Goal: Information Seeking & Learning: Find contact information

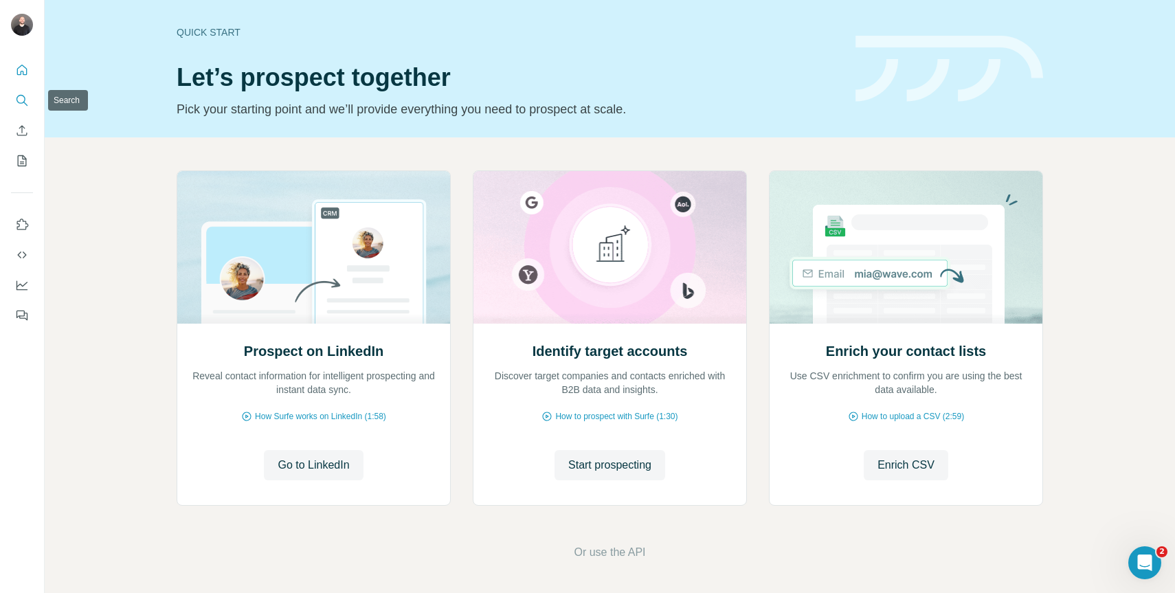
click at [26, 93] on icon "Search" at bounding box center [22, 100] width 14 height 14
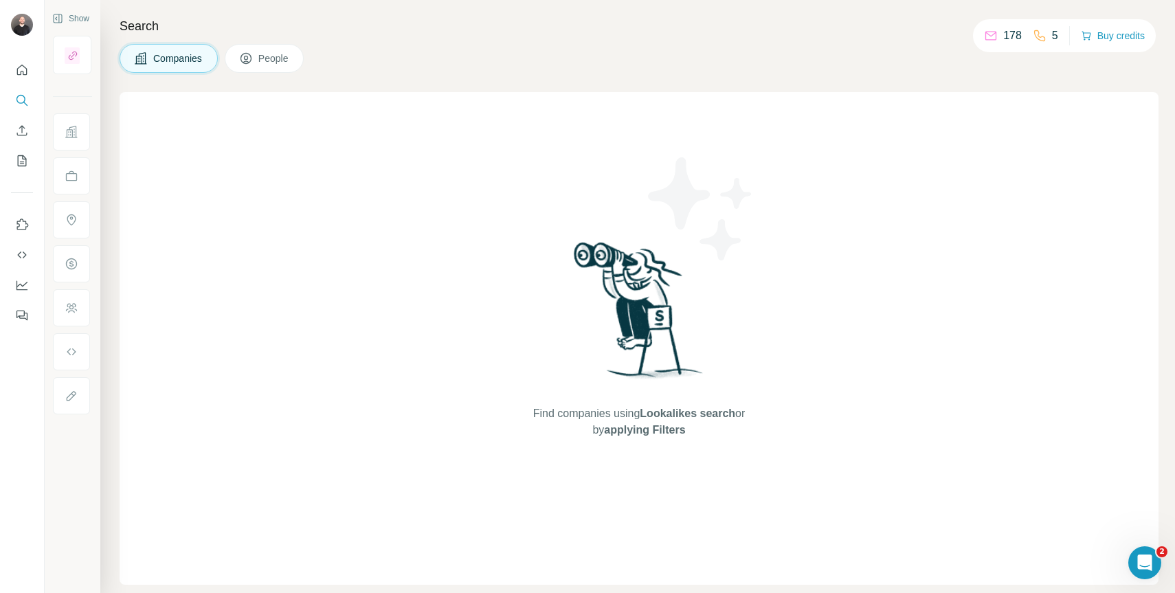
click at [271, 44] on button "People" at bounding box center [265, 58] width 80 height 29
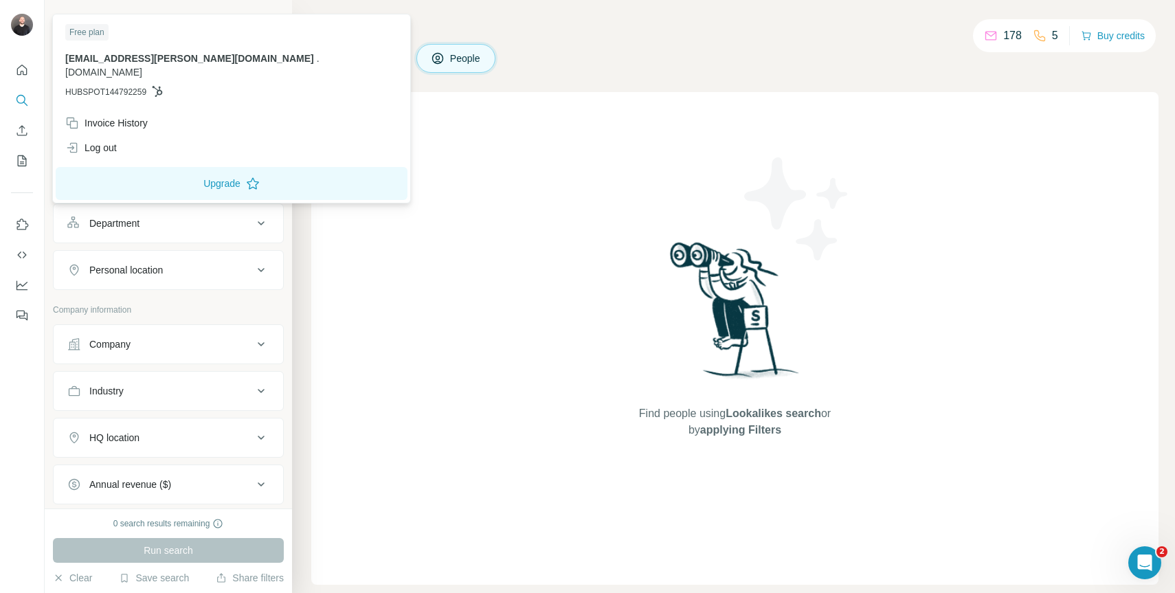
click at [19, 24] on img at bounding box center [22, 25] width 22 height 22
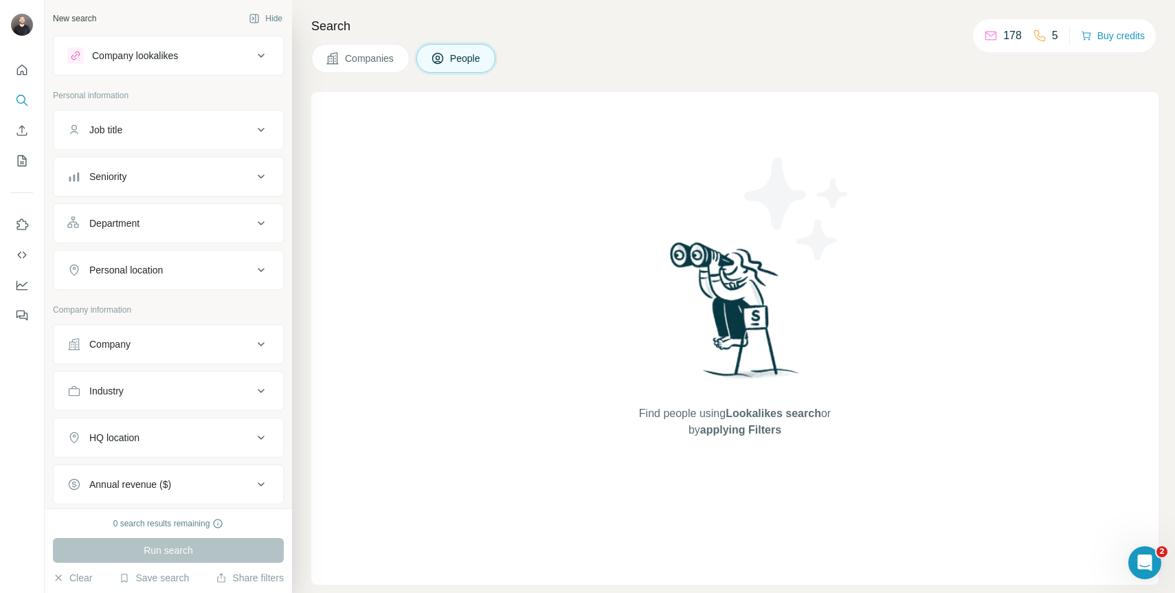
click at [34, 74] on div at bounding box center [22, 188] width 44 height 278
click at [26, 71] on icon "Quick start" at bounding box center [22, 70] width 10 height 10
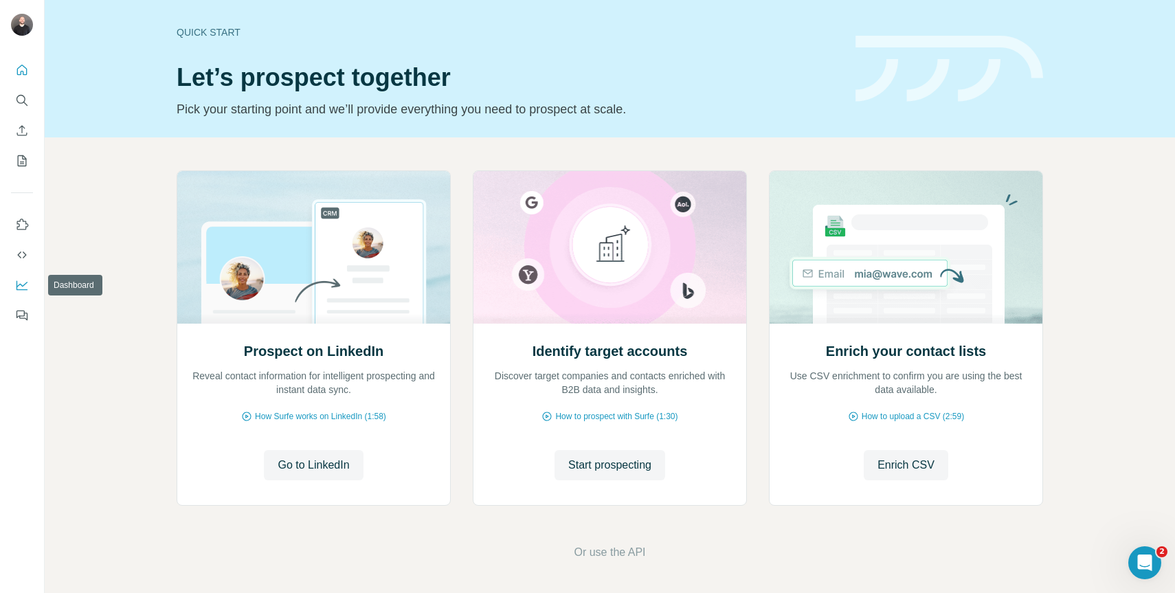
click at [22, 287] on icon "Dashboard" at bounding box center [22, 285] width 14 height 14
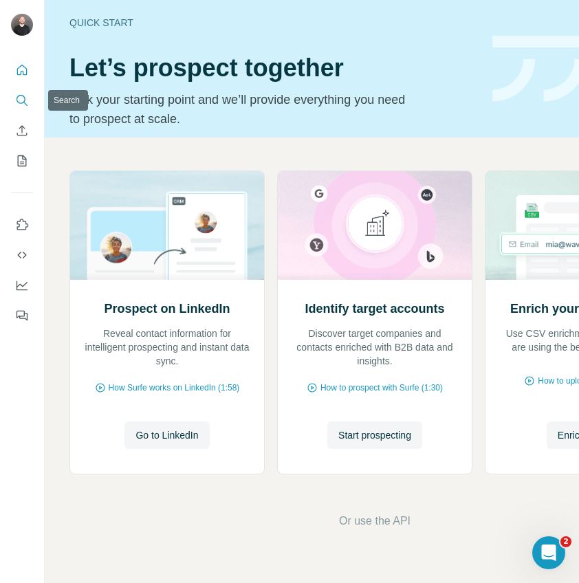
click at [19, 94] on icon "Search" at bounding box center [22, 100] width 14 height 14
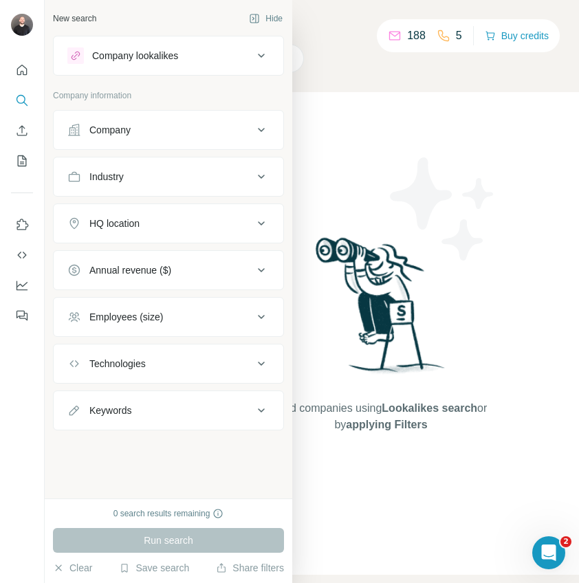
click at [113, 137] on button "Company" at bounding box center [169, 129] width 230 height 33
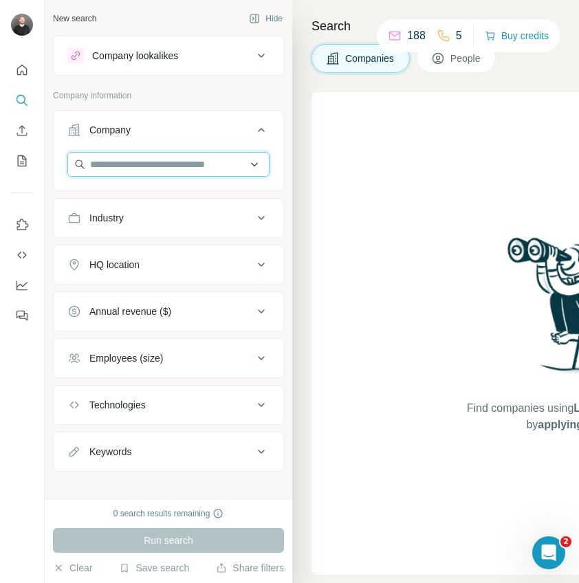
click at [140, 162] on input "text" at bounding box center [168, 164] width 202 height 25
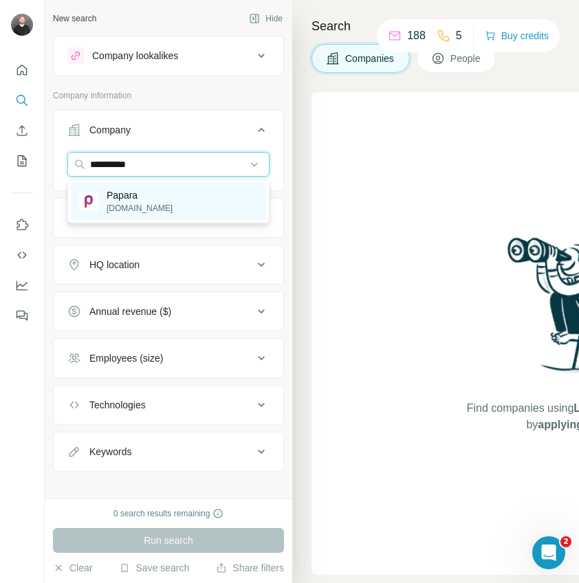
type input "**********"
click at [117, 203] on p "[DOMAIN_NAME]" at bounding box center [140, 208] width 66 height 12
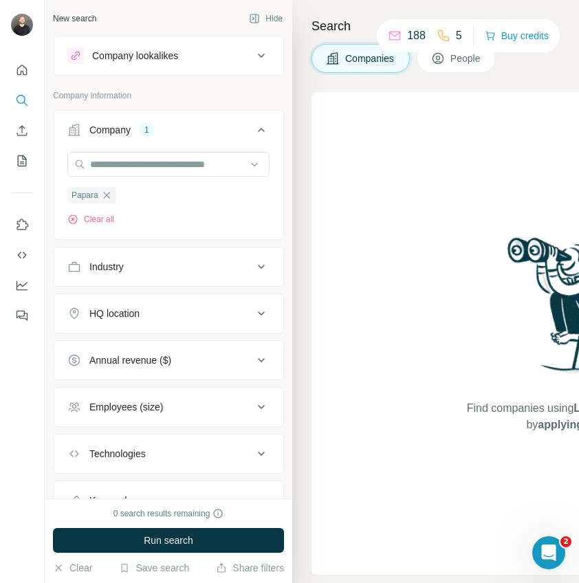
click at [460, 72] on button "People" at bounding box center [456, 58] width 80 height 29
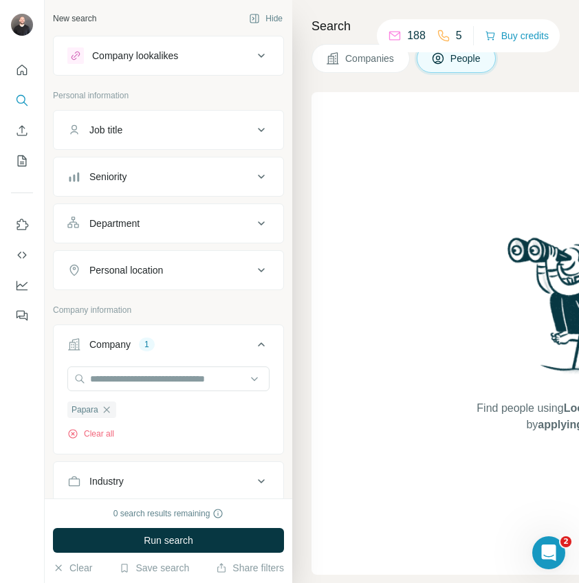
click at [167, 133] on div "Job title" at bounding box center [160, 130] width 186 height 14
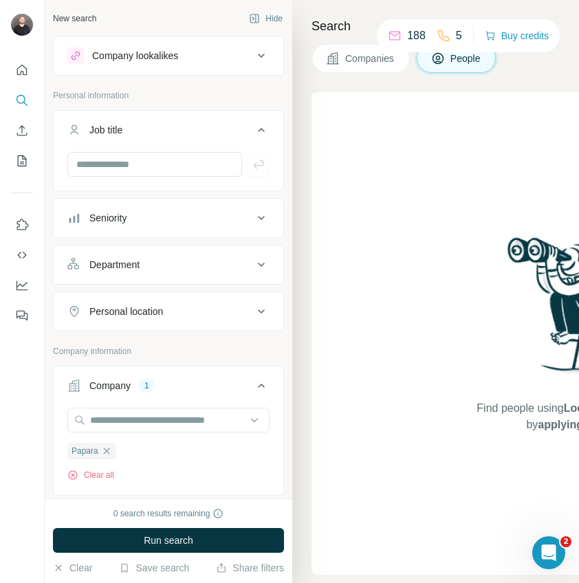
click at [139, 220] on div "Seniority" at bounding box center [160, 218] width 186 height 14
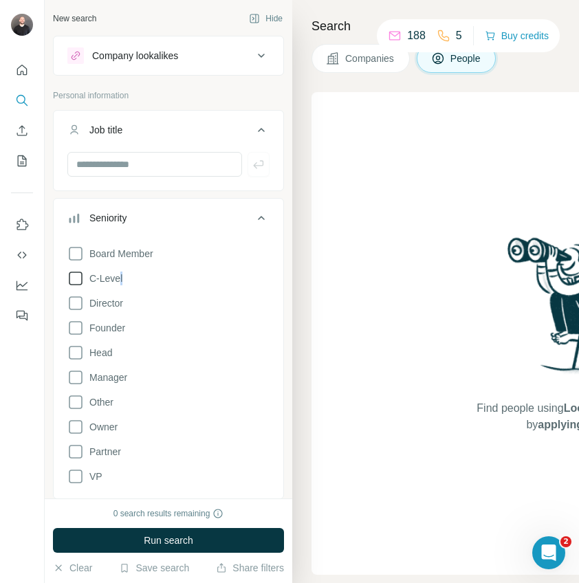
click at [122, 280] on span "C-Level" at bounding box center [103, 278] width 38 height 14
click at [116, 300] on span "Director" at bounding box center [103, 303] width 39 height 14
click at [115, 279] on span "C-Level" at bounding box center [103, 278] width 38 height 14
click at [115, 317] on div "Board Member C-Level Director Founder Head Manager Other Owner Partner VP Clear…" at bounding box center [168, 372] width 202 height 265
click at [113, 335] on label "Founder" at bounding box center [96, 328] width 58 height 16
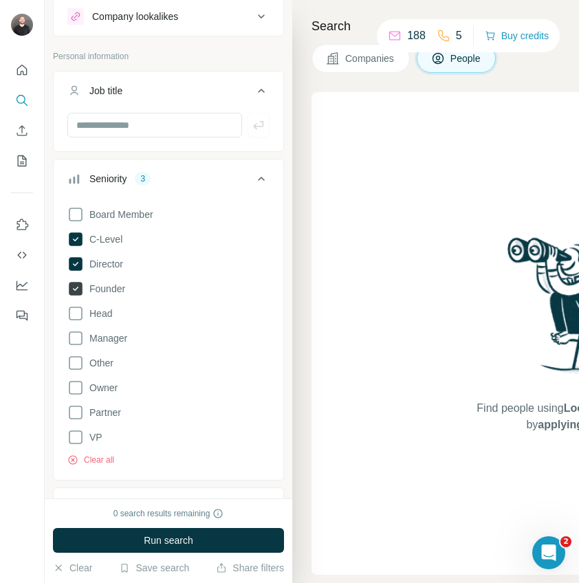
scroll to position [95, 0]
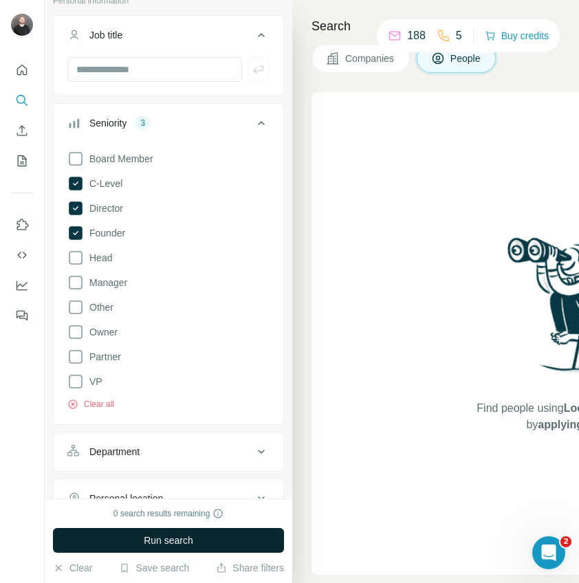
click at [170, 546] on span "Run search" at bounding box center [168, 540] width 49 height 14
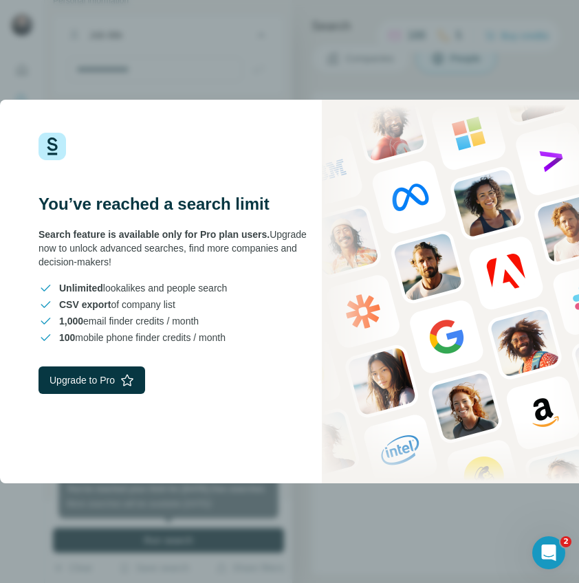
click at [315, 47] on div "You’ve reached a search limit Search feature is available only for Pro plan use…" at bounding box center [289, 291] width 579 height 583
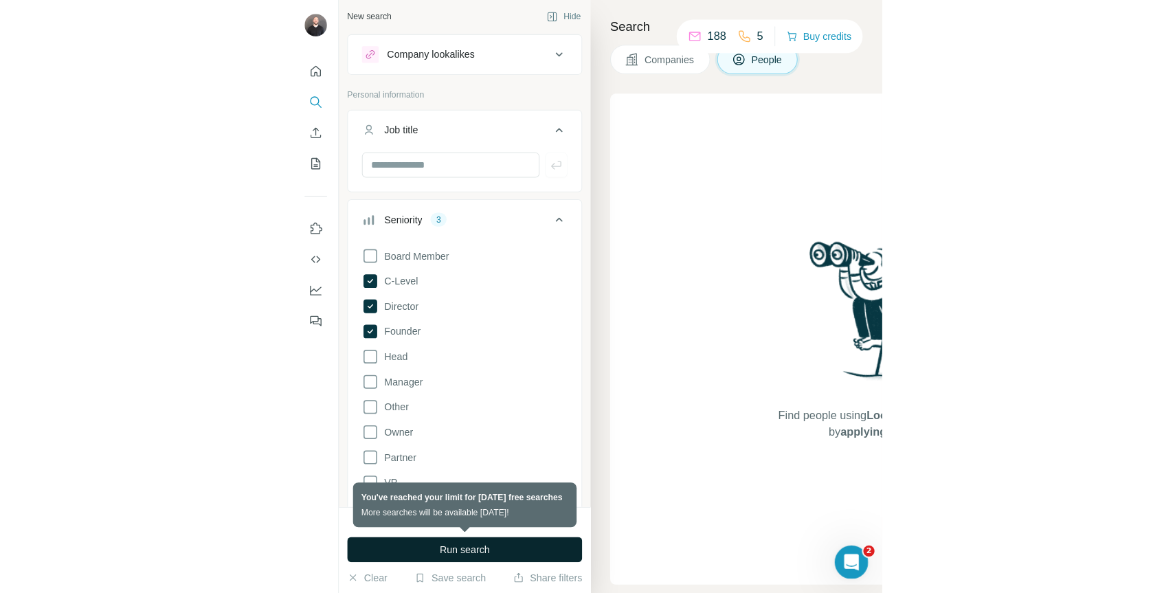
scroll to position [0, 0]
